Goal: Transaction & Acquisition: Book appointment/travel/reservation

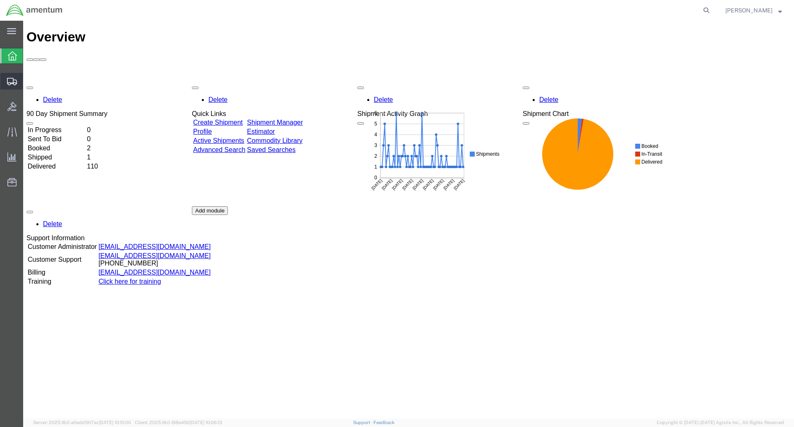
click at [16, 81] on icon at bounding box center [12, 81] width 10 height 7
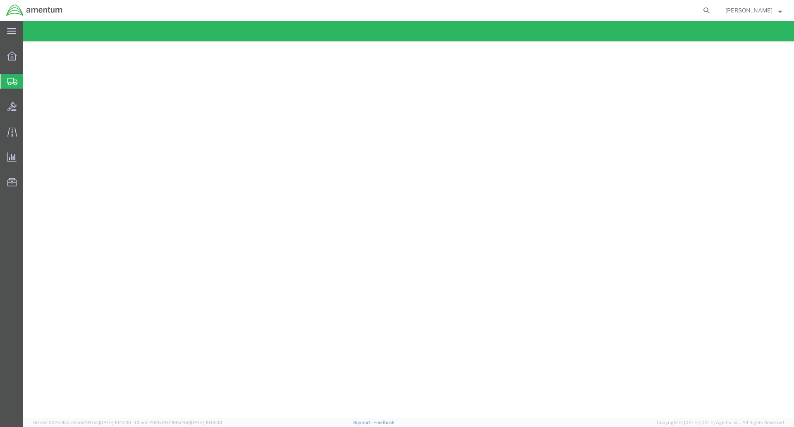
click at [0, 0] on span "Shipment Manager" at bounding box center [0, 0] width 0 height 0
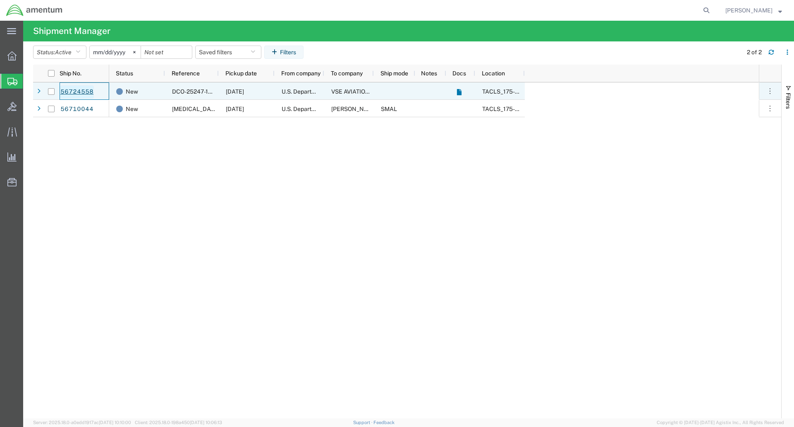
click at [81, 91] on link "56724558" at bounding box center [77, 91] width 34 height 13
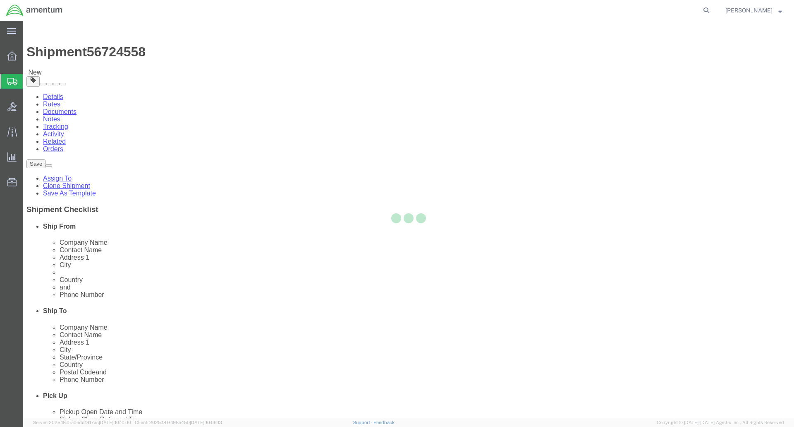
select select "60371"
select select
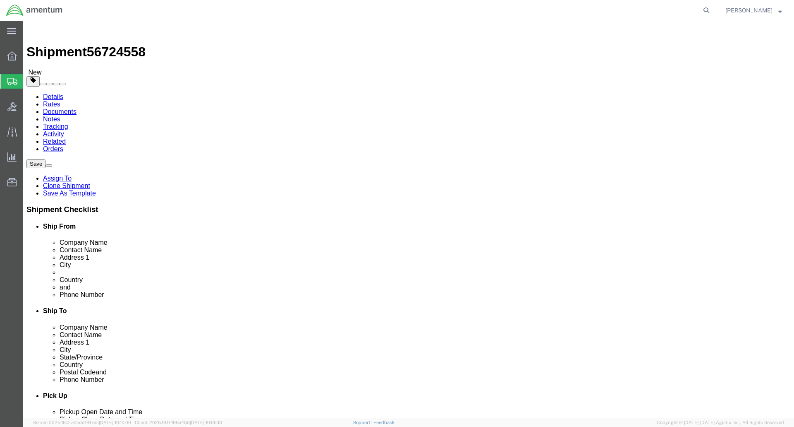
click button "Rate Shipment"
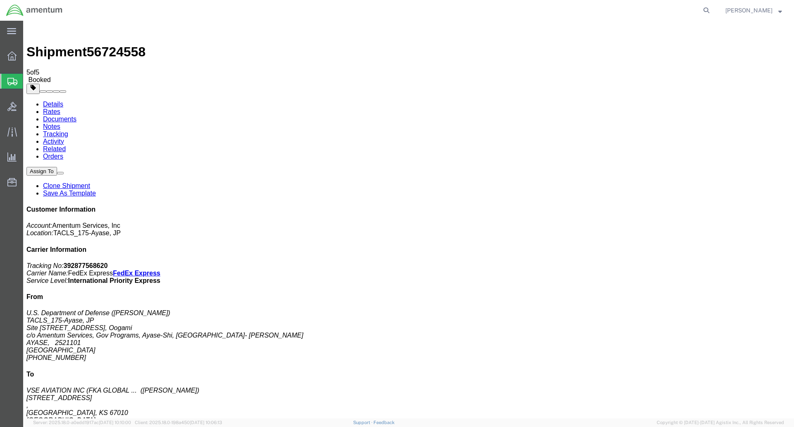
drag, startPoint x: 100, startPoint y: 134, endPoint x: 126, endPoint y: 132, distance: 25.7
drag, startPoint x: 90, startPoint y: 178, endPoint x: 256, endPoint y: 25, distance: 226.3
